Goal: Information Seeking & Learning: Learn about a topic

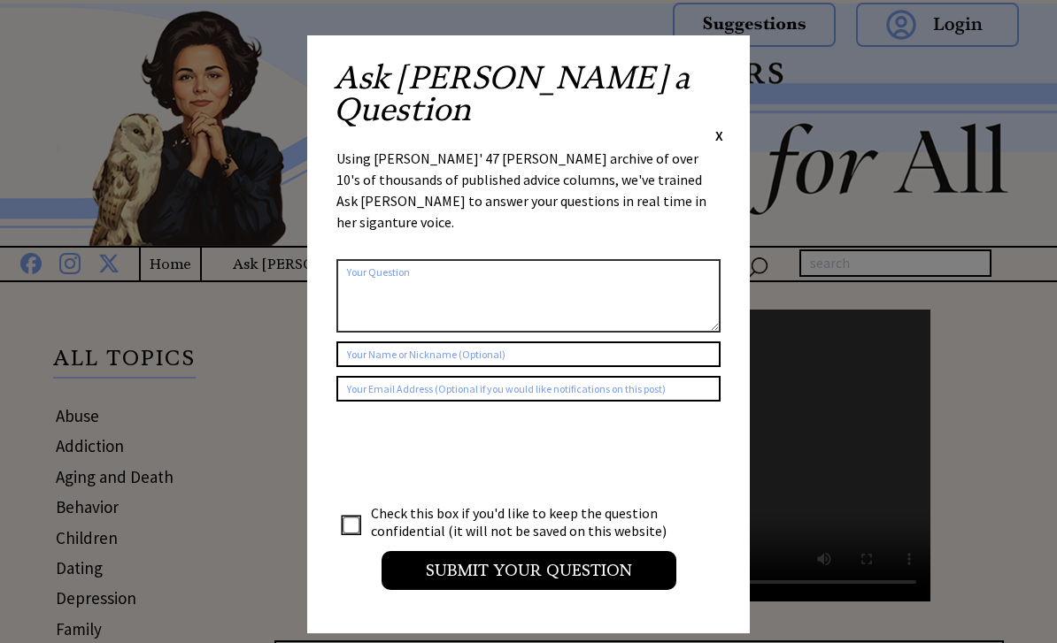
click at [739, 64] on div "Ask [PERSON_NAME] a Question X Using [PERSON_NAME]' 47 [PERSON_NAME] archive of…" at bounding box center [528, 334] width 442 height 598
click at [736, 79] on div "Ask Ann a Question X Using Ann Landers' 47 vear archive of over 10's of thousan…" at bounding box center [528, 334] width 442 height 598
click at [719, 127] on span "X" at bounding box center [719, 136] width 8 height 18
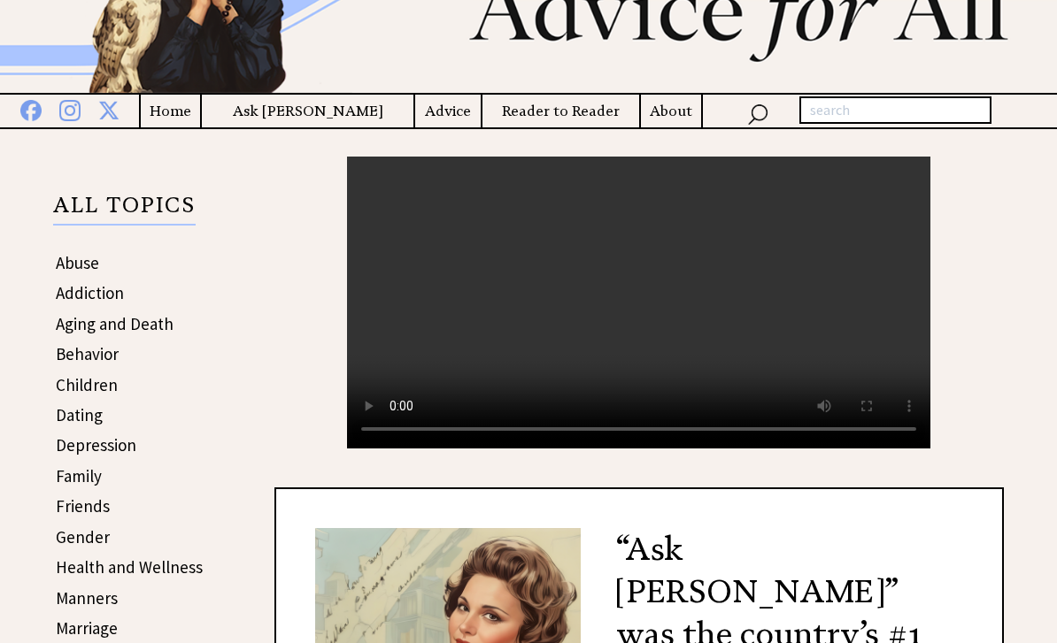
scroll to position [158, 0]
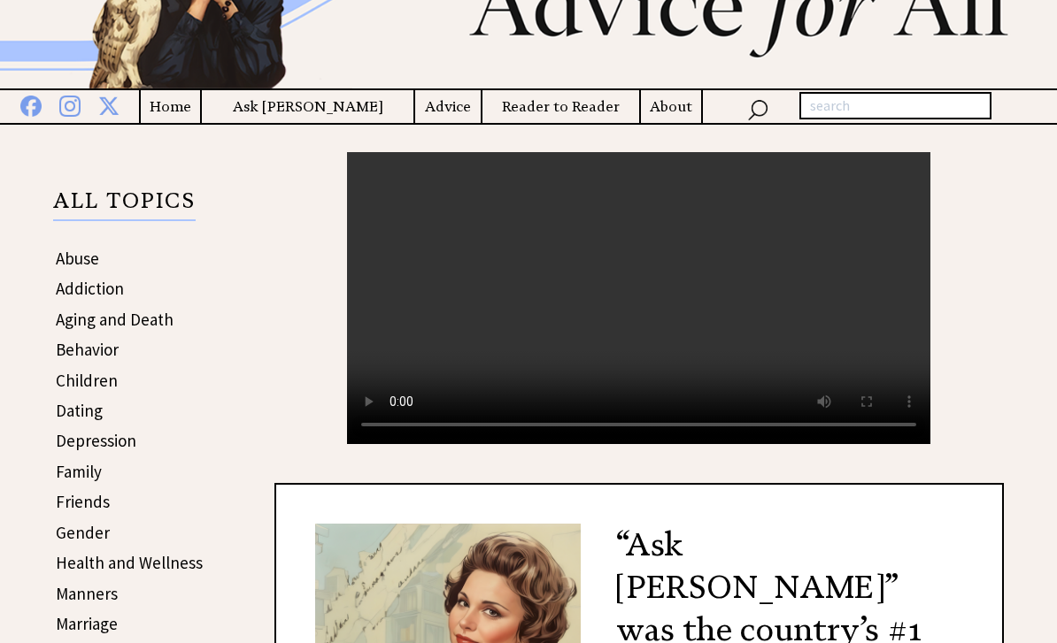
click at [449, 118] on h4 "Advice" at bounding box center [447, 107] width 65 height 22
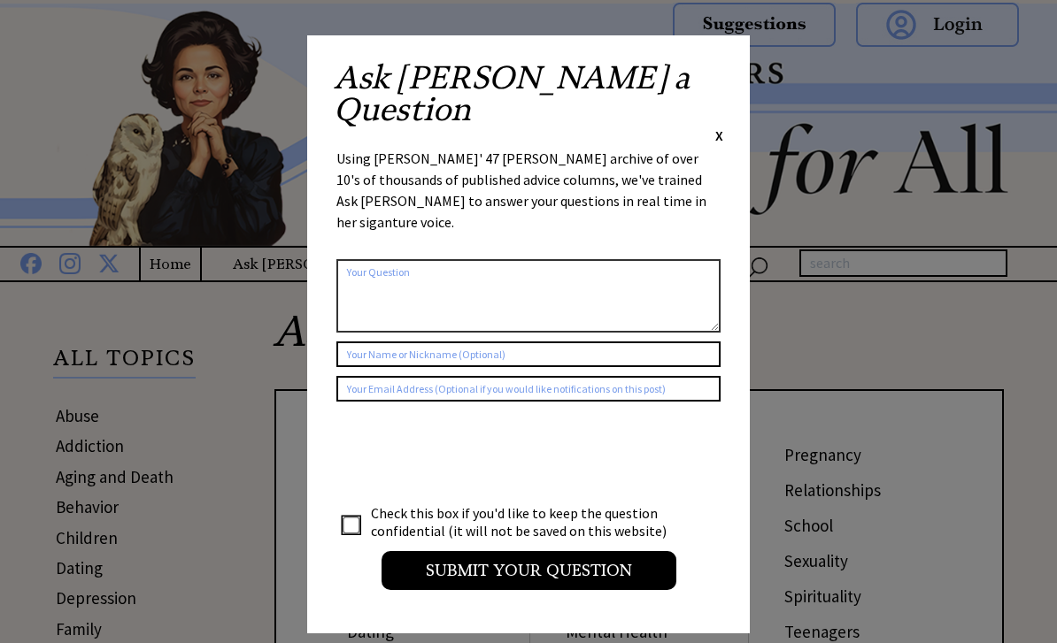
click at [746, 63] on div "Ask Ann a Question X Using Ann Landers' 47 vear archive of over 10's of thousan…" at bounding box center [528, 334] width 442 height 598
click at [721, 127] on span "X" at bounding box center [719, 136] width 8 height 18
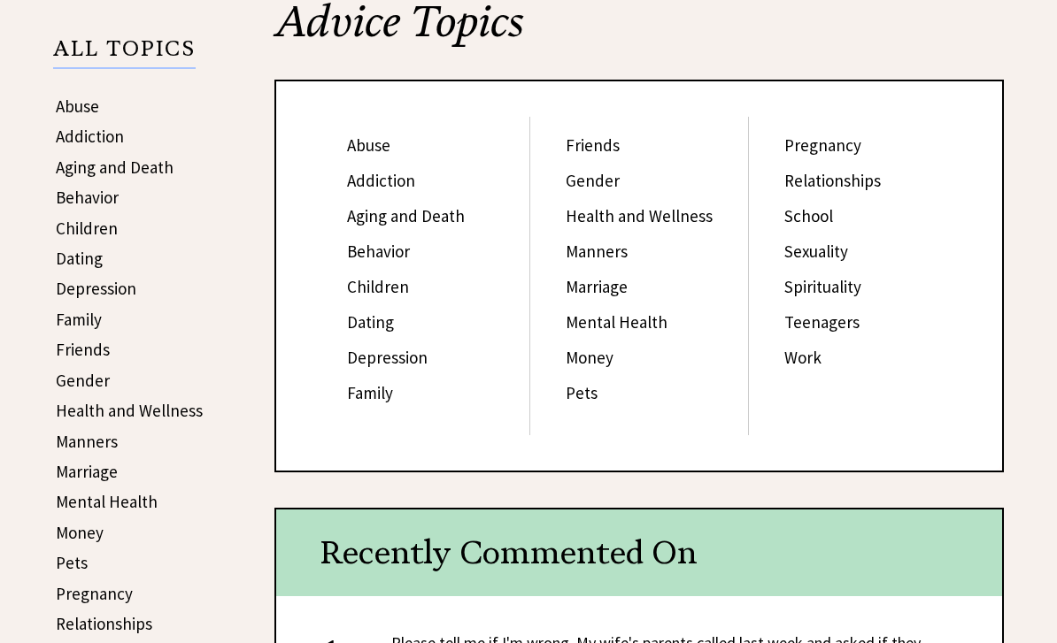
scroll to position [311, 0]
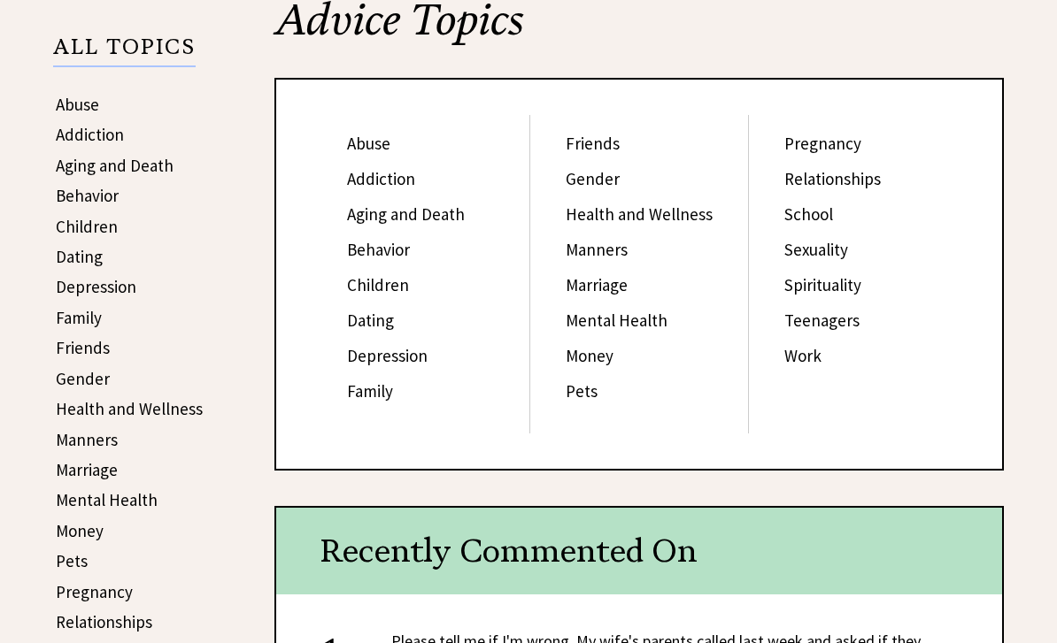
click at [378, 364] on link "Depression" at bounding box center [387, 356] width 81 height 21
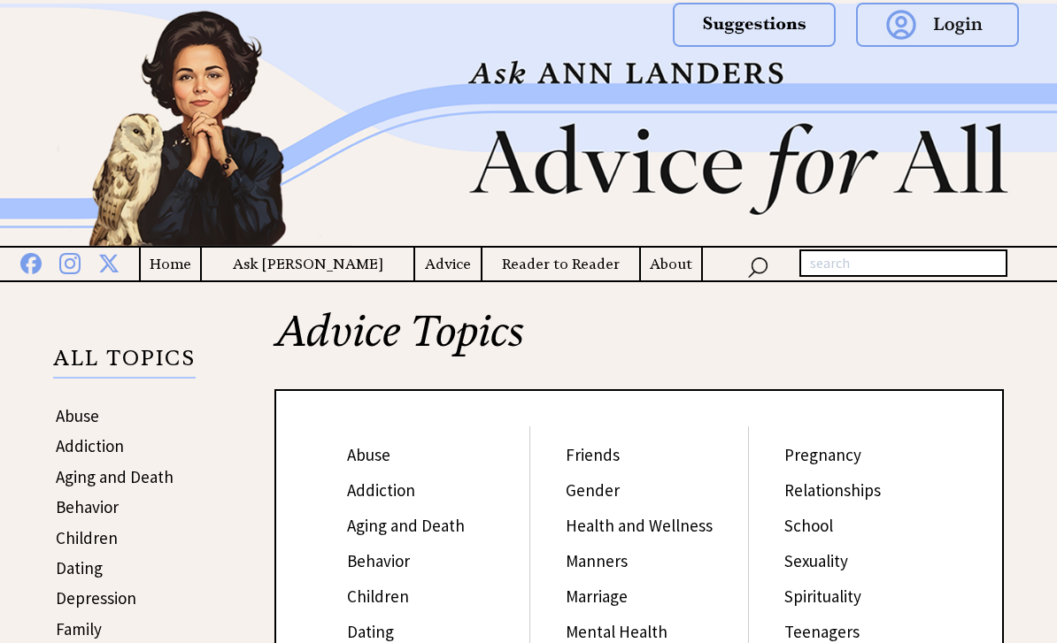
scroll to position [368, 0]
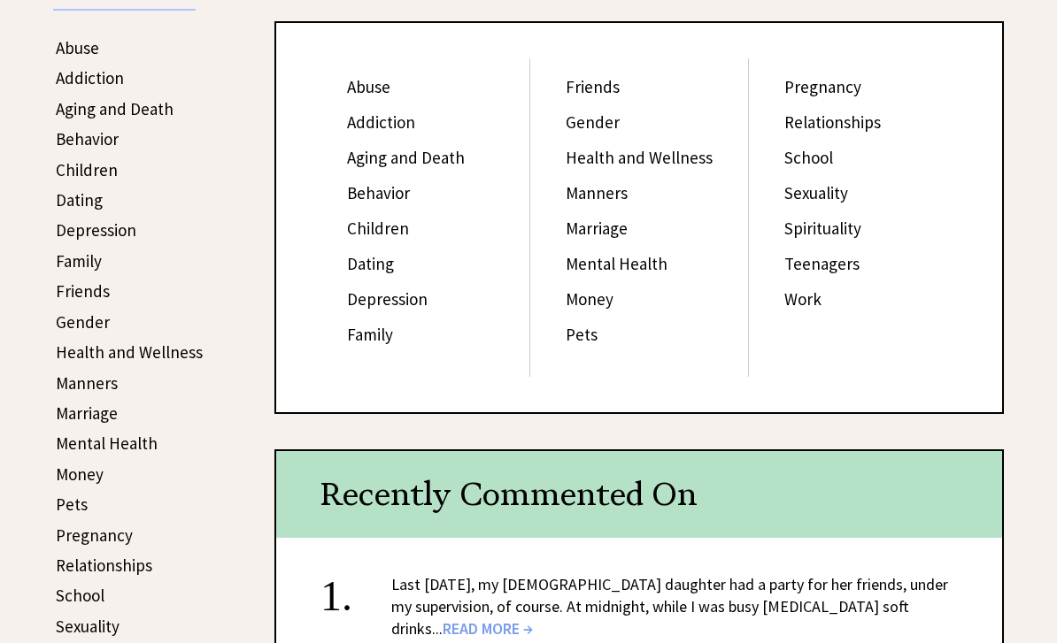
click at [391, 342] on link "Family" at bounding box center [370, 334] width 46 height 21
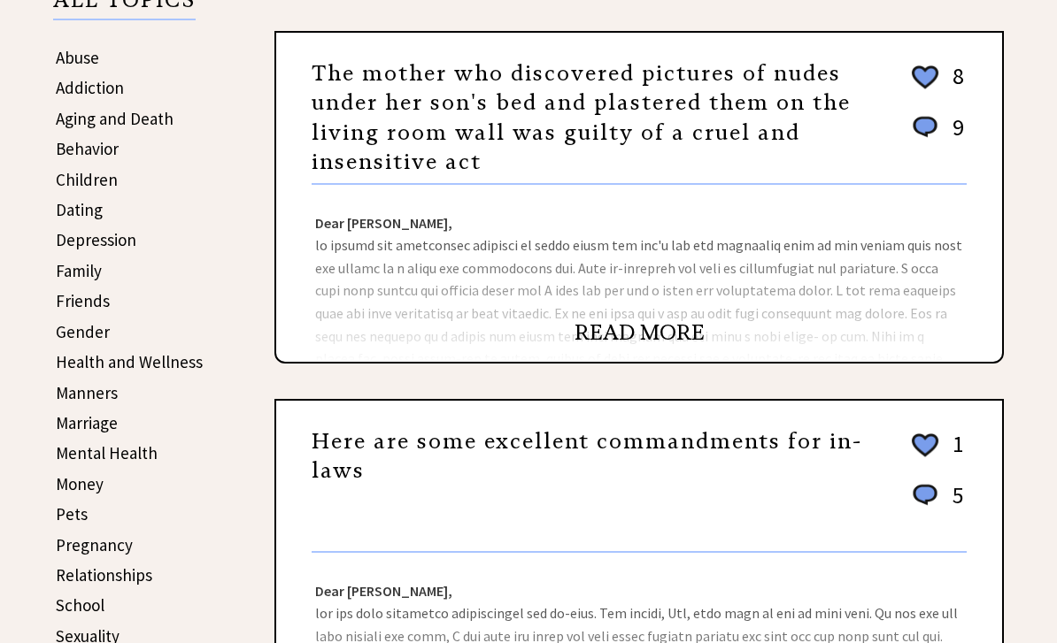
scroll to position [354, 0]
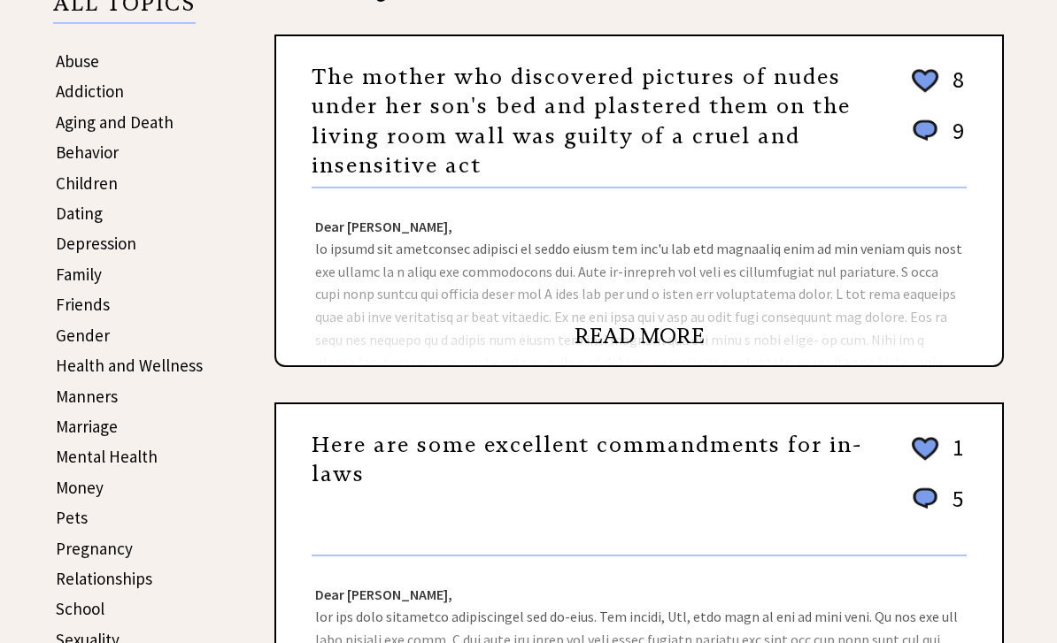
click at [663, 344] on link "READ MORE" at bounding box center [639, 337] width 130 height 27
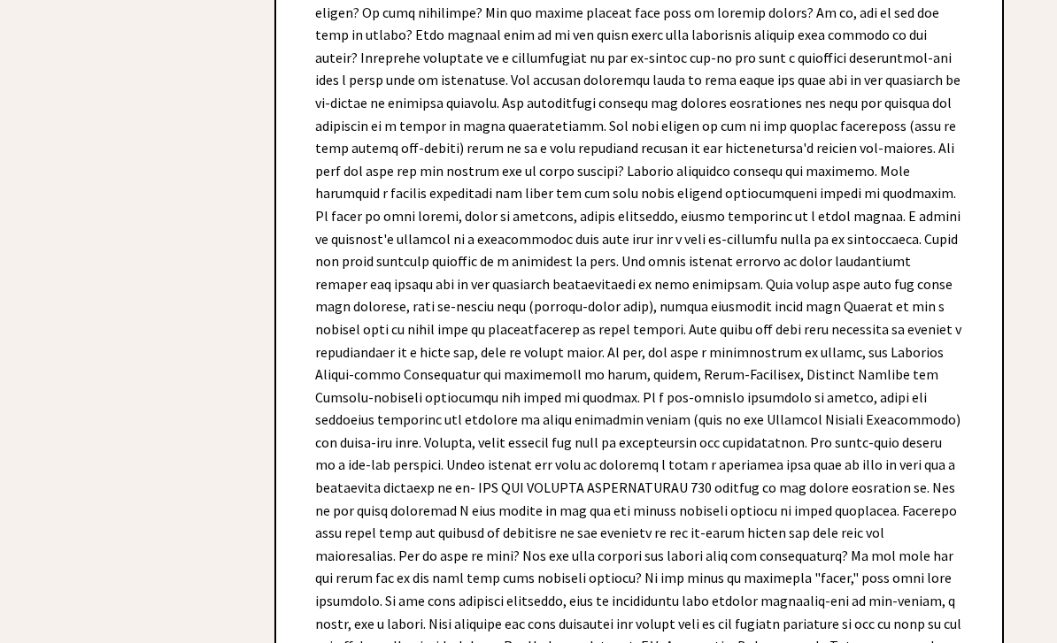
scroll to position [10901, 0]
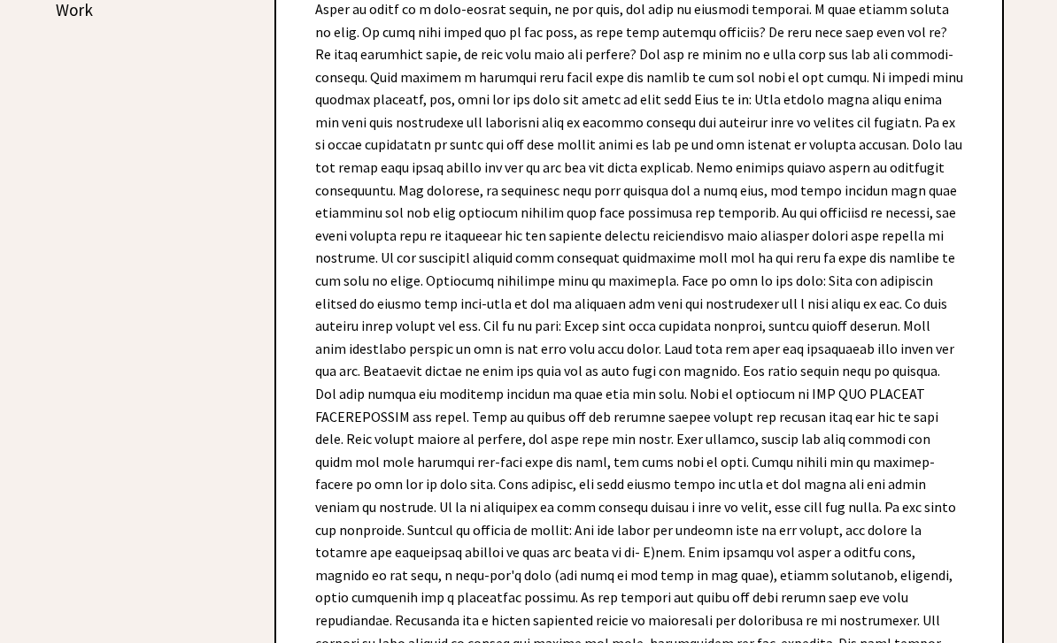
scroll to position [0, 0]
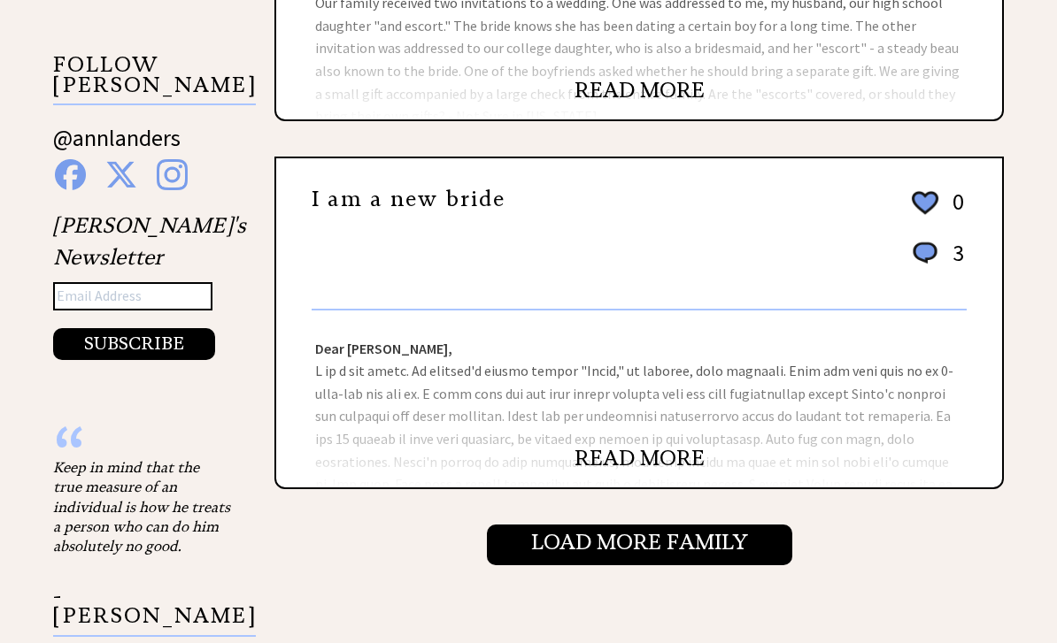
scroll to position [1715, 0]
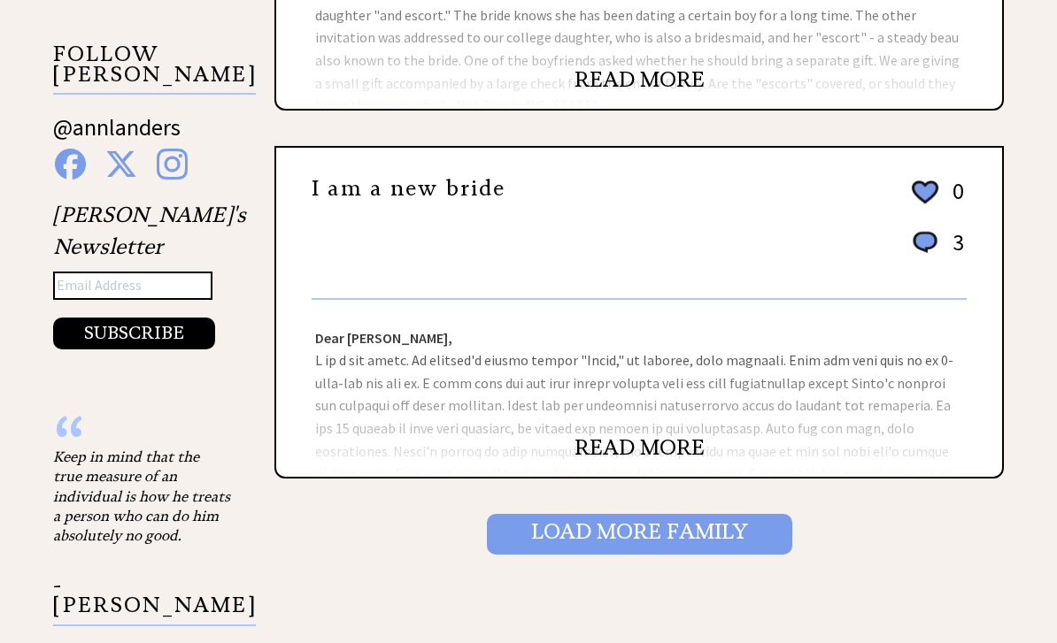
click at [547, 542] on input "Load More Family" at bounding box center [639, 535] width 305 height 41
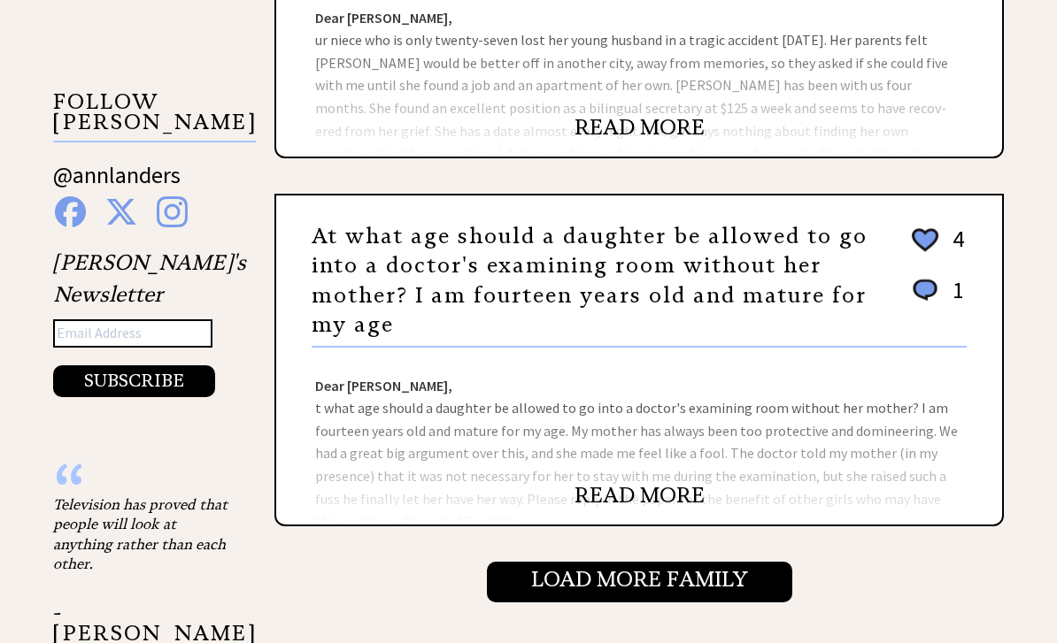
scroll to position [1668, 0]
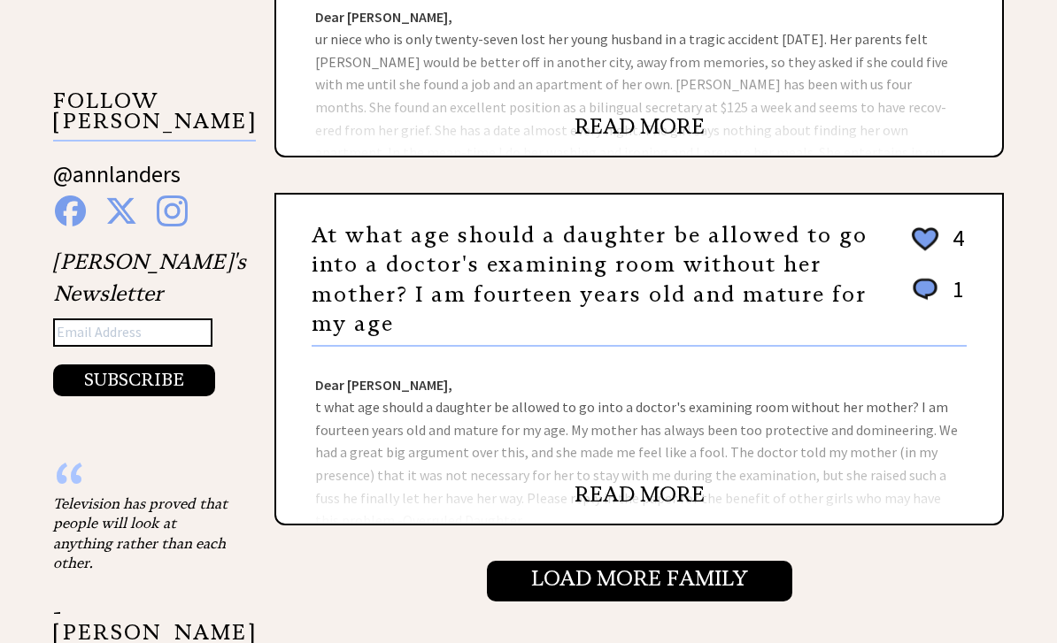
click at [399, 267] on link "At what age should a daughter be allowed to go into a doctor's examining room w…" at bounding box center [589, 281] width 556 height 116
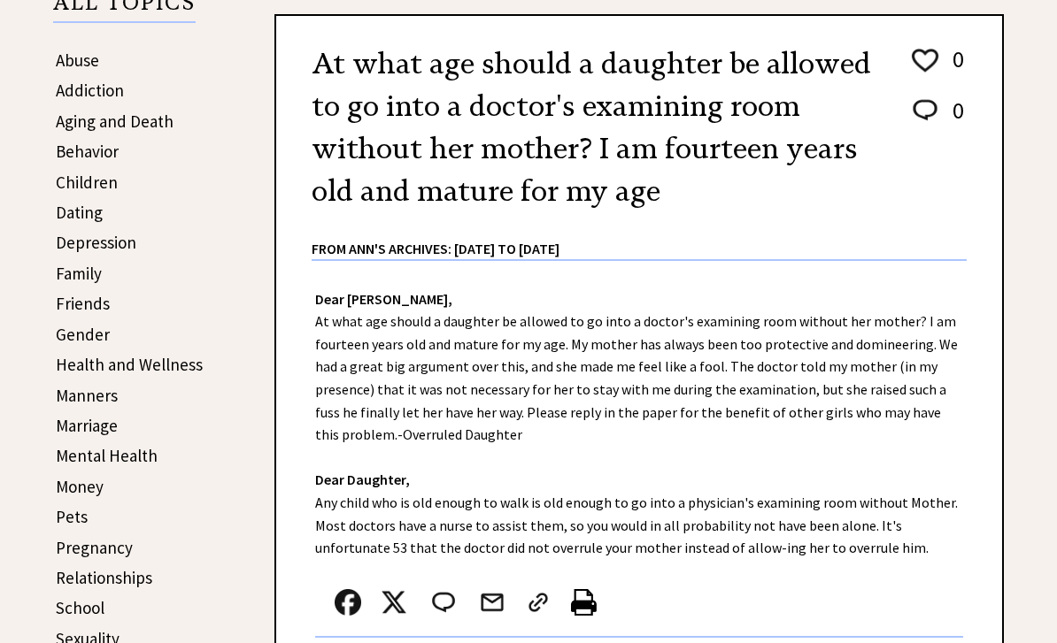
scroll to position [356, 0]
click at [117, 308] on td "Friends" at bounding box center [129, 303] width 149 height 28
click at [90, 301] on link "Friends" at bounding box center [83, 303] width 54 height 21
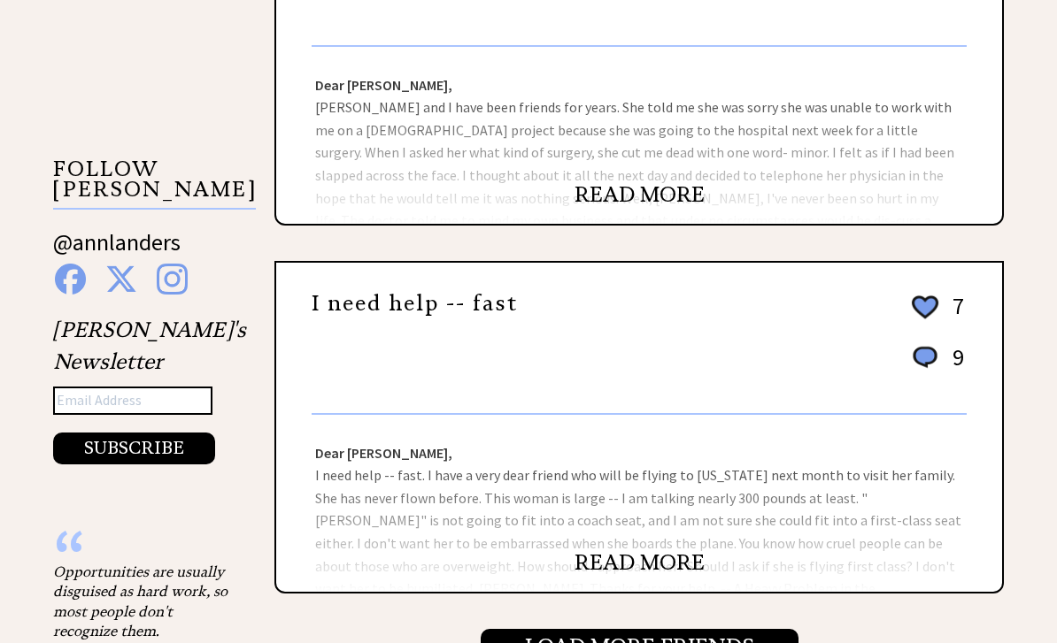
scroll to position [1601, 0]
click at [584, 516] on div "Dear Ann Landers, I need help -- fast. I have a very dear friend who will be fl…" at bounding box center [639, 503] width 726 height 177
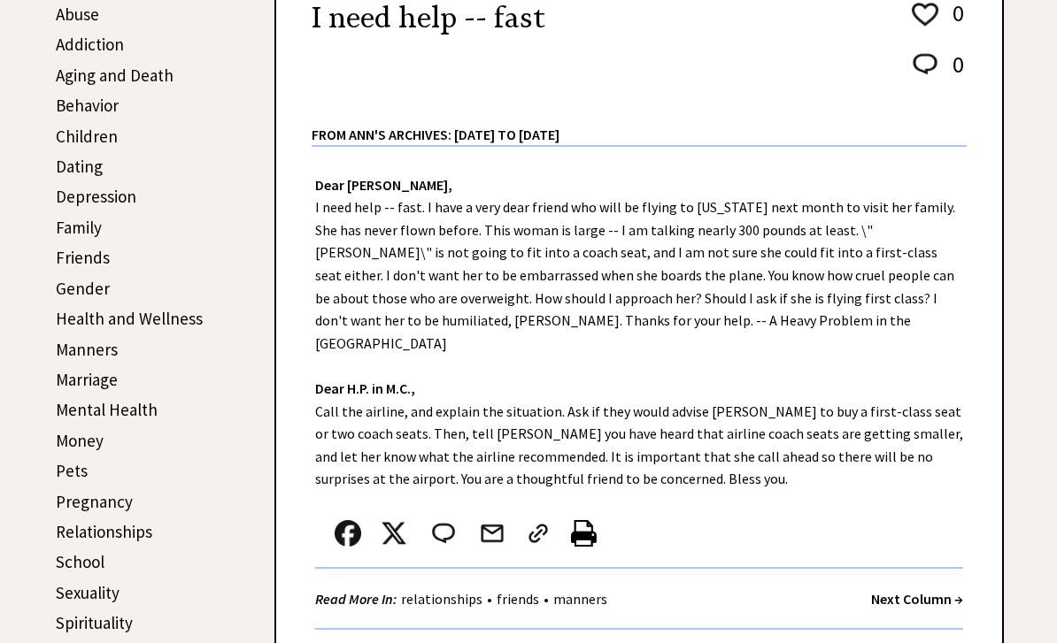
scroll to position [416, 0]
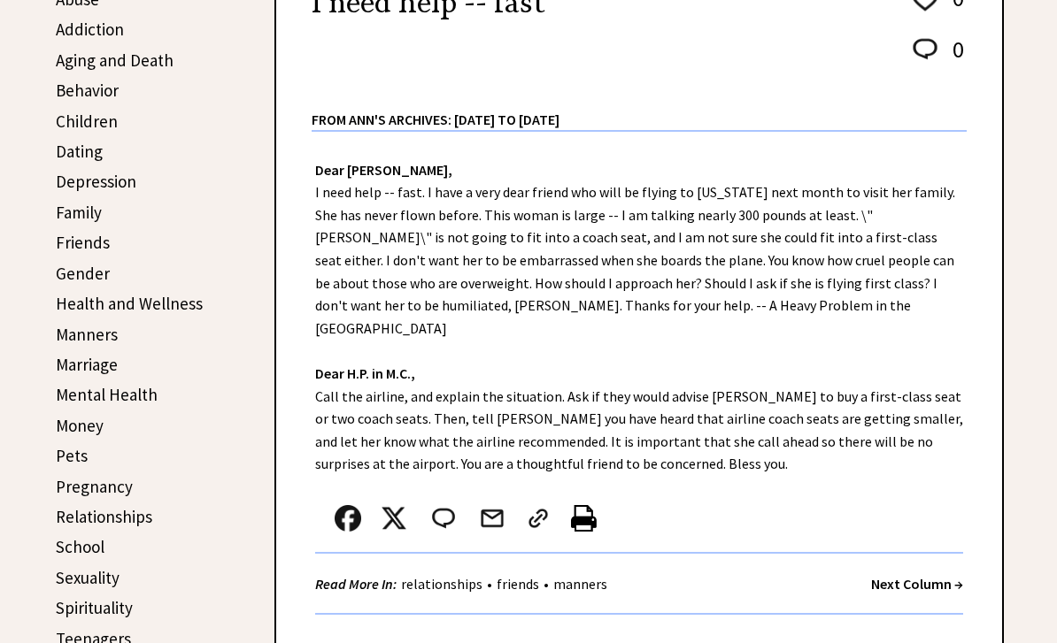
click at [79, 90] on link "Behavior" at bounding box center [87, 91] width 63 height 21
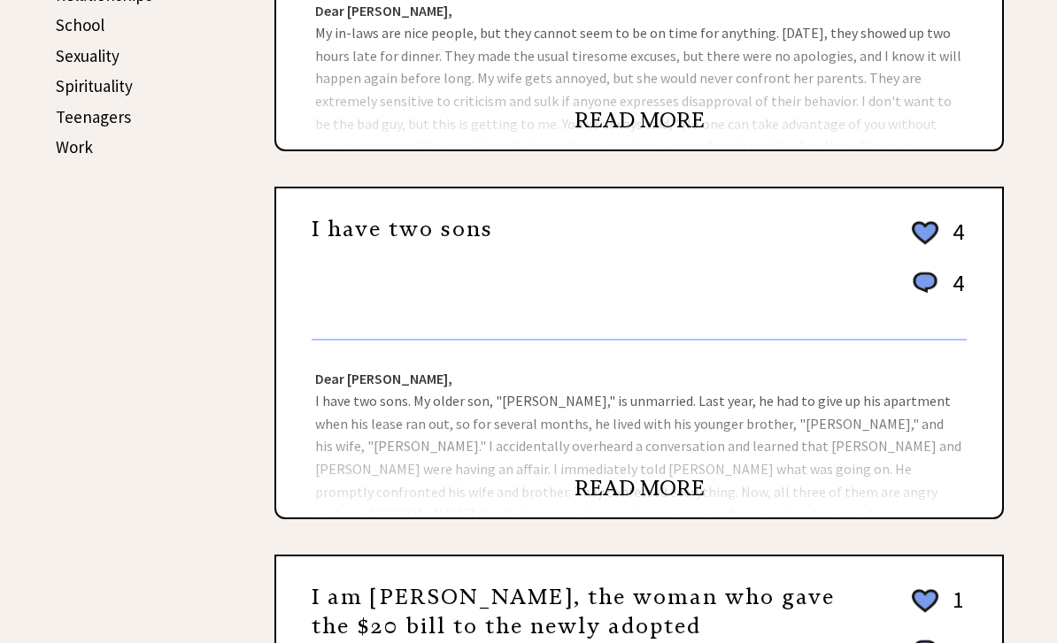
scroll to position [941, 0]
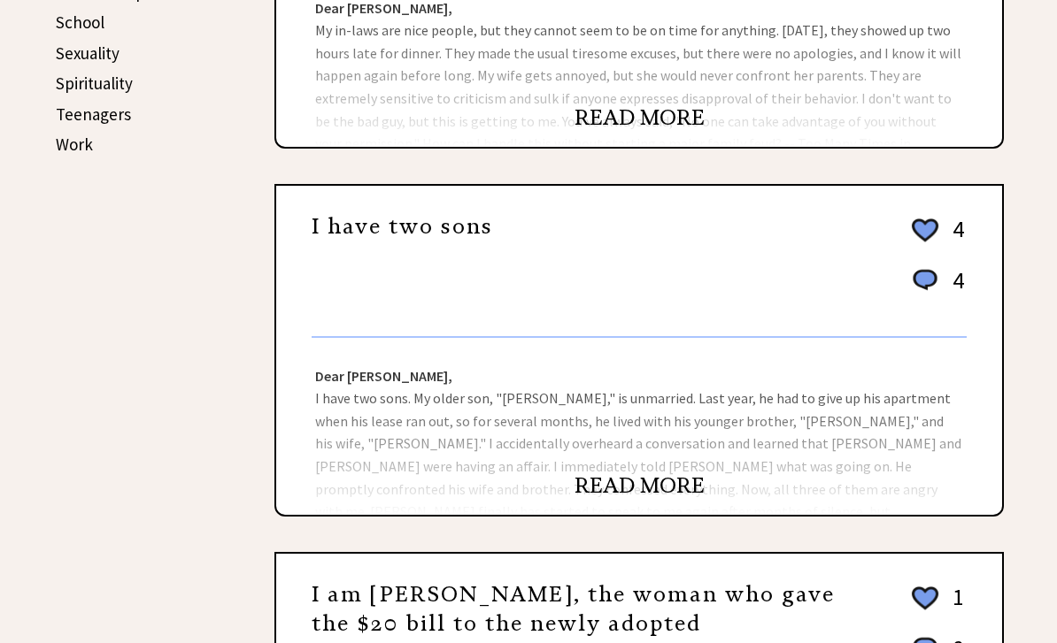
click at [614, 500] on link "READ MORE" at bounding box center [639, 486] width 130 height 27
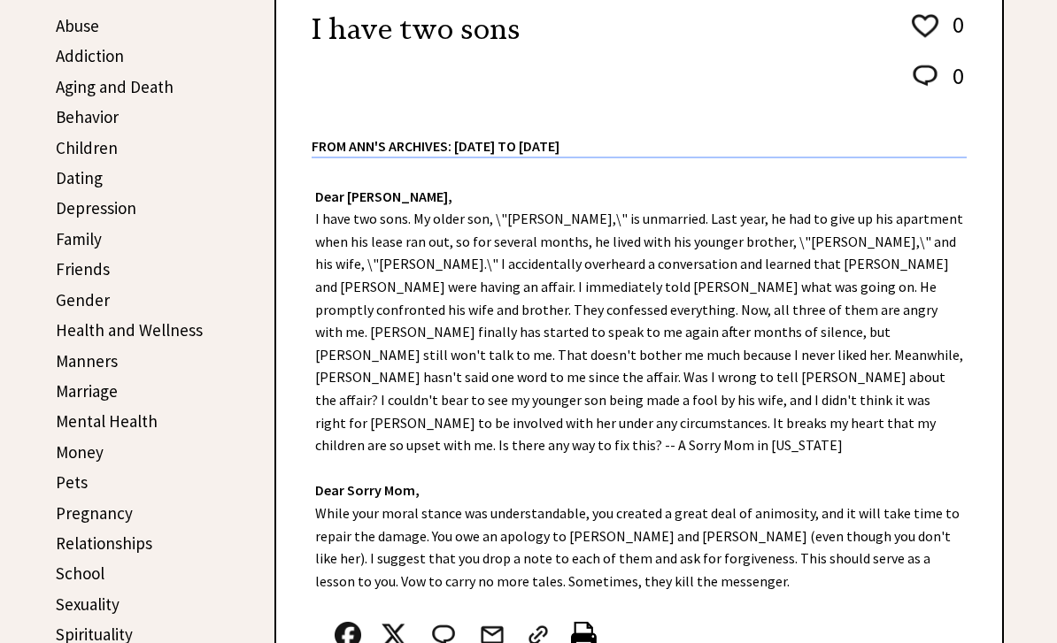
scroll to position [390, 0]
click at [593, 622] on img at bounding box center [584, 635] width 26 height 27
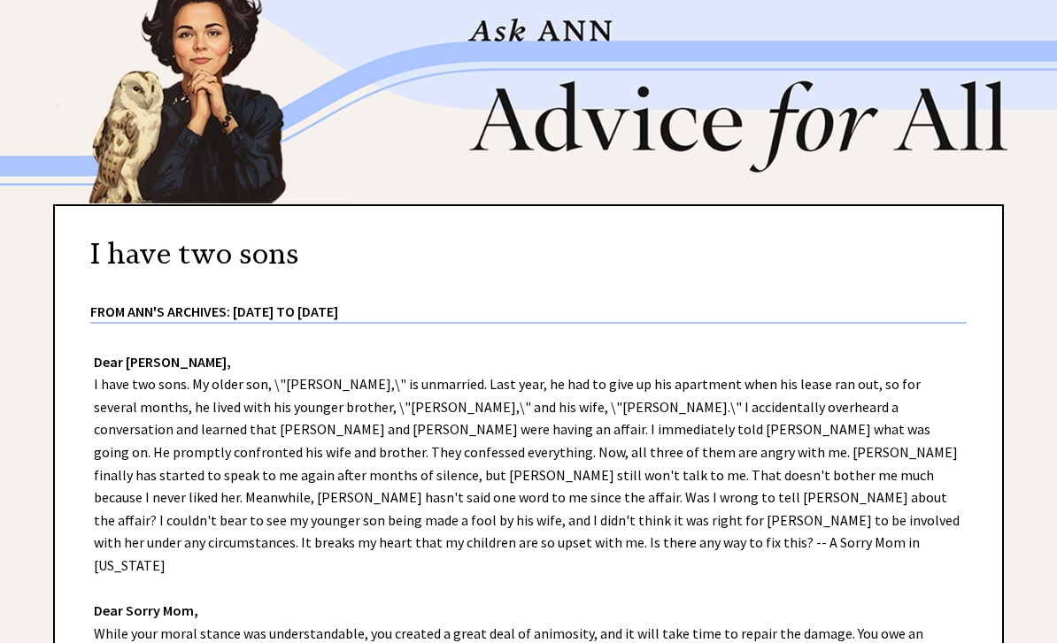
scroll to position [39, 0]
